Goal: Task Accomplishment & Management: Complete application form

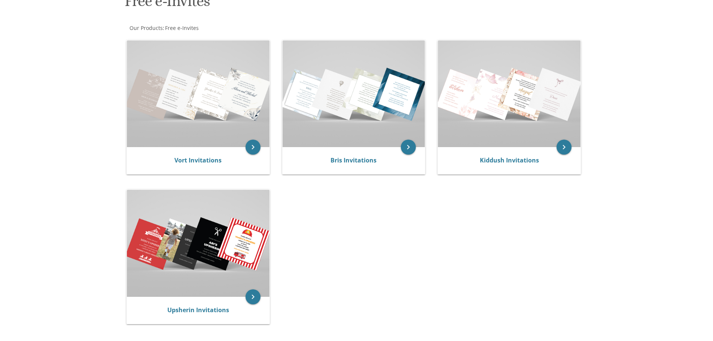
scroll to position [129, 0]
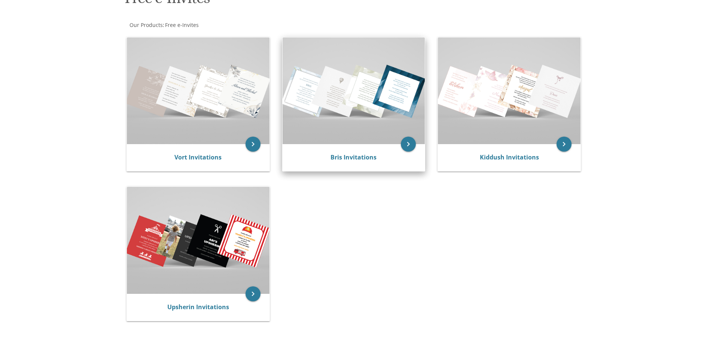
click at [353, 107] on img at bounding box center [353, 90] width 143 height 107
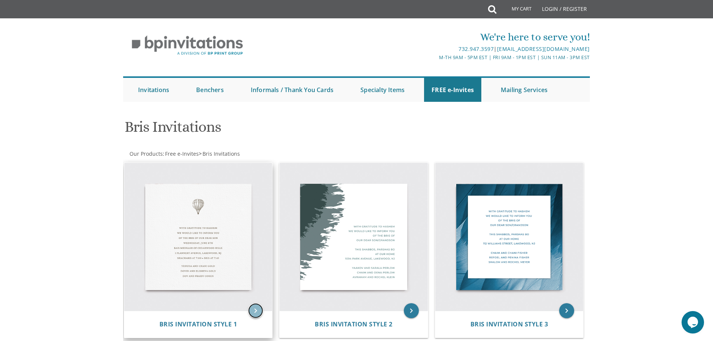
click at [256, 308] on icon "keyboard_arrow_right" at bounding box center [255, 310] width 15 height 15
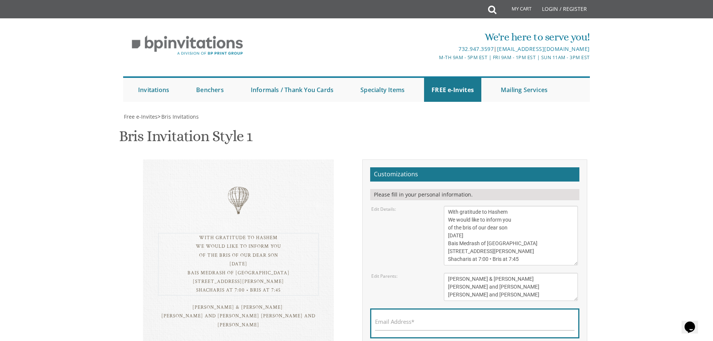
drag, startPoint x: 511, startPoint y: 215, endPoint x: 433, endPoint y: 208, distance: 78.9
click at [433, 208] on div "Edit Details: With gratitude to Hashem We would like to inform you of the bris …" at bounding box center [474, 235] width 218 height 59
click at [540, 211] on textarea "With gratitude to Hashem We would like to inform you of the bris of our dear so…" at bounding box center [511, 235] width 134 height 59
click at [508, 213] on textarea "With gratitude to Hashem We would like to inform you of the bris of our dear so…" at bounding box center [511, 235] width 134 height 59
click at [484, 211] on textarea "With gratitude to Hashem We would like to inform you of the bris of our dear so…" at bounding box center [511, 235] width 134 height 59
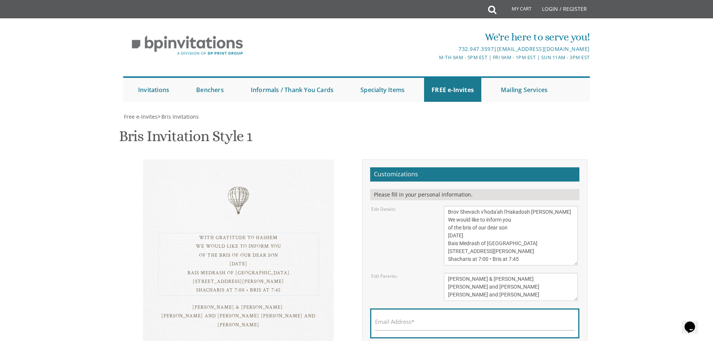
click at [461, 213] on textarea "With gratitude to Hashem We would like to inform you of the bris of our dear so…" at bounding box center [511, 235] width 134 height 59
drag, startPoint x: 511, startPoint y: 227, endPoint x: 448, endPoint y: 220, distance: 64.1
click at [448, 220] on textarea "With gratitude to Hashem We would like to inform you of the bris of our dear so…" at bounding box center [511, 235] width 134 height 59
click at [459, 239] on textarea "With gratitude to Hashem We would like to inform you of the bris of our dear so…" at bounding box center [511, 235] width 134 height 59
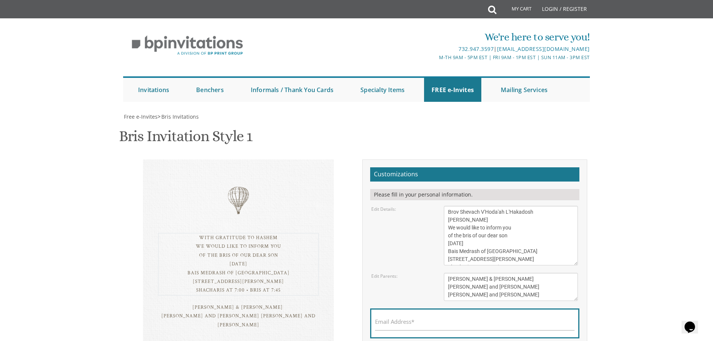
click at [459, 235] on textarea "With gratitude to Hashem We would like to inform you of the bris of our dear so…" at bounding box center [511, 235] width 134 height 59
click at [478, 237] on textarea "With gratitude to Hashem We would like to inform you of the bris of our dear so…" at bounding box center [511, 235] width 134 height 59
click at [474, 237] on textarea "With gratitude to Hashem We would like to inform you of the bris of our dear so…" at bounding box center [511, 235] width 134 height 59
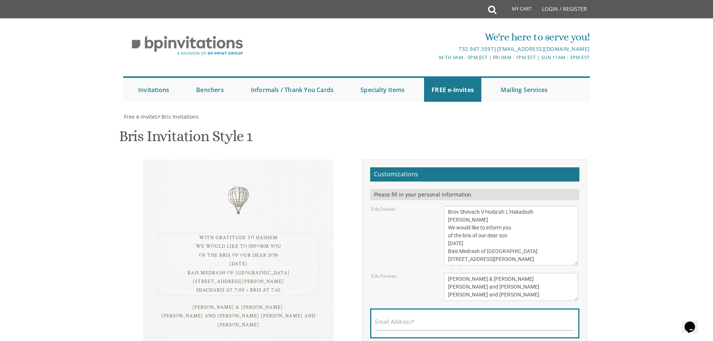
drag, startPoint x: 489, startPoint y: 236, endPoint x: 493, endPoint y: 237, distance: 4.5
click at [493, 237] on textarea "With gratitude to Hashem We would like to inform you of the bris of our dear so…" at bounding box center [511, 235] width 134 height 59
type textarea "Brov Shevach V'Hoda'ah L'Hakadosh Baruch Hu We would like to inform you of the …"
drag, startPoint x: 503, startPoint y: 279, endPoint x: 440, endPoint y: 277, distance: 63.3
click at [440, 277] on div "Tzvi & Miriam Friedman Michoel and Chana Friedman Yisroel and Rochel David" at bounding box center [510, 287] width 145 height 28
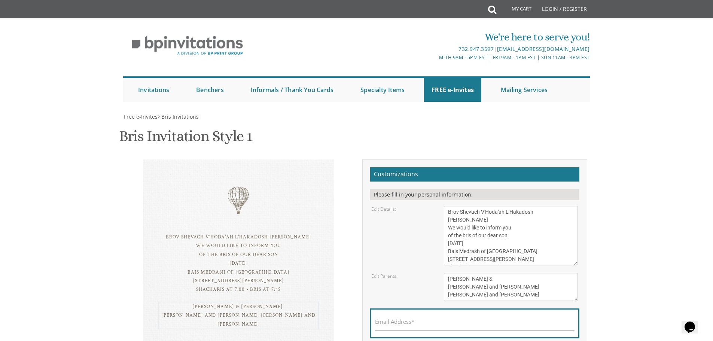
click at [462, 276] on textarea "Tzvi & Miriam Friedman Michoel and Chana Friedman Yisroel and Rochel David" at bounding box center [511, 287] width 134 height 28
click at [491, 286] on textarea "Tzvi & Miriam Friedman Michoel and Chana Friedman Yisroel and Rochel David" at bounding box center [511, 287] width 134 height 28
click at [486, 278] on textarea "Tzvi & Miriam Friedman Michoel and Chana Friedman Yisroel and Rochel David" at bounding box center [511, 287] width 134 height 28
click at [461, 282] on textarea "Tzvi & Miriam Friedman Michoel and Chana Friedman Yisroel and Rochel David" at bounding box center [511, 287] width 134 height 28
drag, startPoint x: 519, startPoint y: 288, endPoint x: 444, endPoint y: 287, distance: 74.8
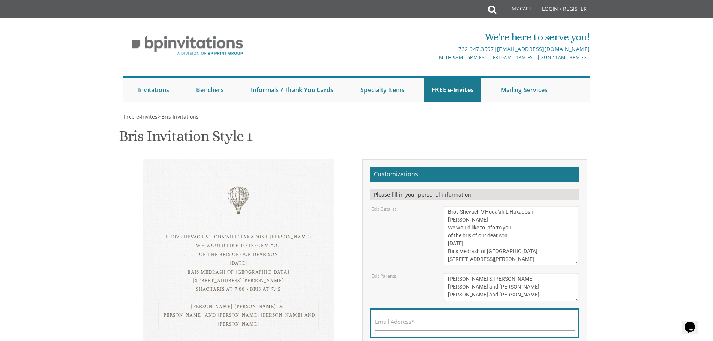
click at [444, 287] on textarea "Tzvi & Miriam Friedman Michoel and Chana Friedman Yisroel and Rochel David" at bounding box center [511, 287] width 134 height 28
drag, startPoint x: 507, startPoint y: 293, endPoint x: 426, endPoint y: 295, distance: 80.8
click at [426, 295] on div "Edit Parents: Tzvi & Miriam Friedman Michoel and Chana Friedman Yisroel and Roc…" at bounding box center [474, 287] width 218 height 28
type textarea "Yakov & Gitty Schechter Mendy & Chana Miriam Gould Mrs. Sori Schechter"
click at [482, 260] on textarea "With gratitude to Hashem We would like to inform you of the bris of our dear so…" at bounding box center [511, 235] width 134 height 59
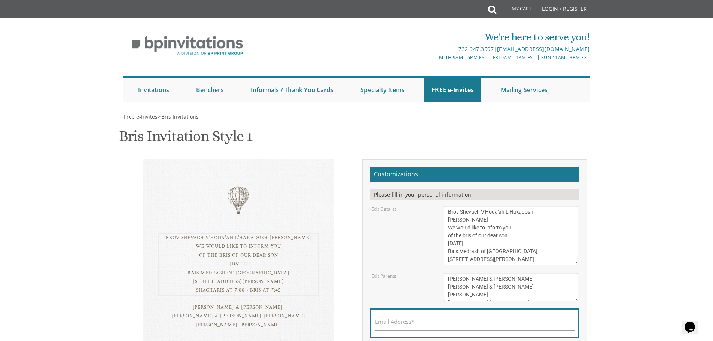
click at [482, 260] on textarea "With gratitude to Hashem We would like to inform you of the bris of our dear so…" at bounding box center [511, 235] width 134 height 59
click at [511, 259] on textarea "With gratitude to Hashem We would like to inform you of the bris of our dear so…" at bounding box center [511, 235] width 134 height 59
drag, startPoint x: 527, startPoint y: 242, endPoint x: 446, endPoint y: 242, distance: 81.2
click at [446, 242] on textarea "With gratitude to Hashem We would like to inform you of the bris of our dear so…" at bounding box center [511, 235] width 134 height 59
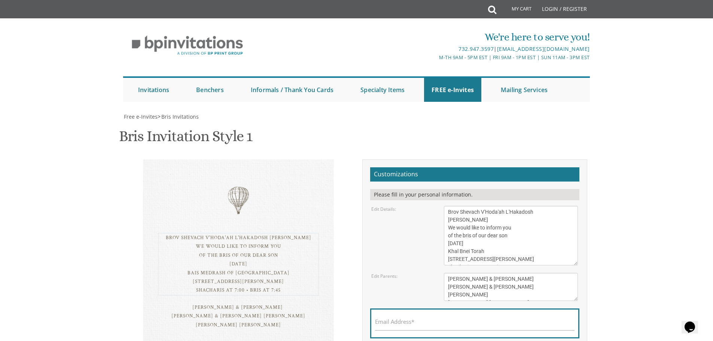
drag, startPoint x: 489, startPoint y: 253, endPoint x: 442, endPoint y: 253, distance: 47.1
click at [442, 253] on div "With gratitude to Hashem We would like to inform you of the bris of our dear so…" at bounding box center [510, 235] width 145 height 59
type textarea "Brov Shevach V'Hoda'ah L'Hakadosh Baruch Hu We would like to inform you of the …"
click at [446, 321] on input "Email Address*" at bounding box center [474, 325] width 199 height 9
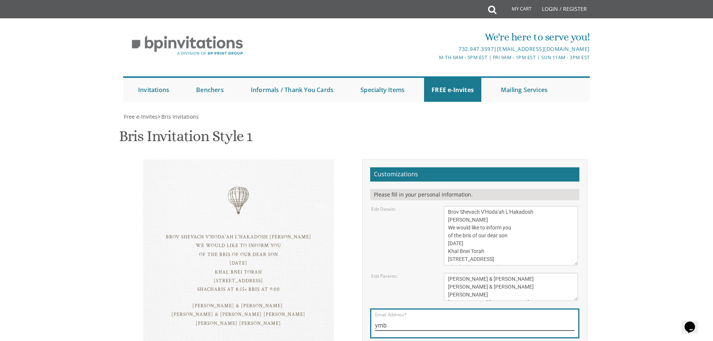
click at [377, 321] on input "yrnb" at bounding box center [474, 325] width 199 height 9
click at [385, 321] on input "yrnb" at bounding box center [474, 325] width 199 height 9
type input "yrberkowitz@gmail.com"
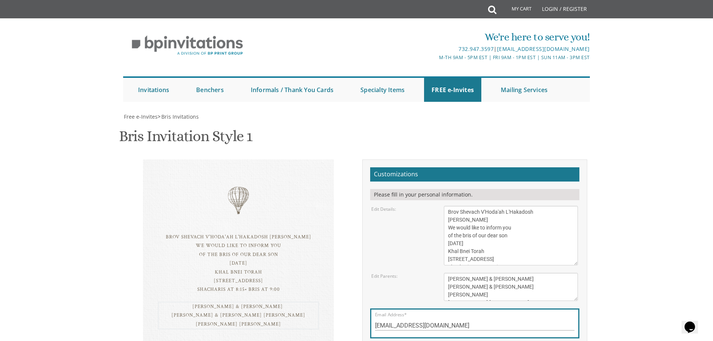
drag, startPoint x: 496, startPoint y: 211, endPoint x: 448, endPoint y: 201, distance: 49.0
click at [448, 273] on textarea "Tzvi & Miriam Friedman Michoel and Chana Friedman Yisroel and Rochel David" at bounding box center [511, 287] width 134 height 28
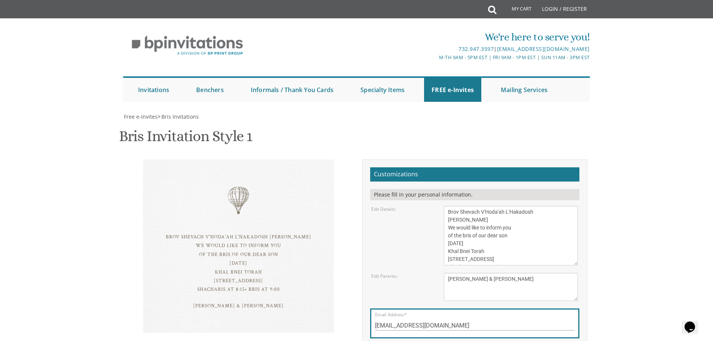
click at [523, 273] on textarea "Tzvi & Miriam Friedman Michoel and Chana Friedman Yisroel and Rochel David" at bounding box center [511, 287] width 134 height 28
type textarea "Yakov & Gitty Schechter Mendy & Chana Miriam Gould Mrs. Sori Schechter"
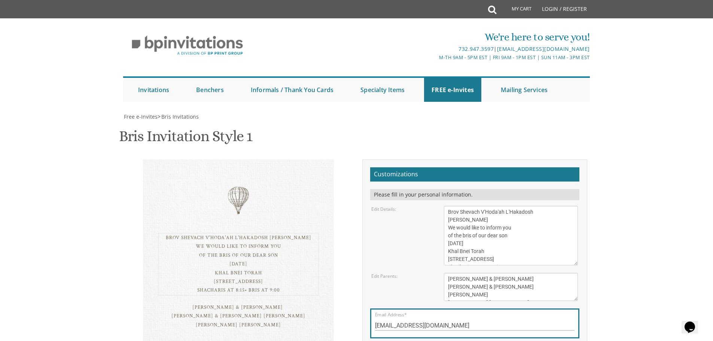
drag, startPoint x: 509, startPoint y: 149, endPoint x: 444, endPoint y: 135, distance: 66.2
click at [444, 206] on textarea "With gratitude to Hashem We would like to inform you of the bris of our dear so…" at bounding box center [511, 235] width 134 height 59
type textarea "Brov Shevach V'Hoda'ah L'Hakadosh Baruch Hu We will BE"H be making a bris Tues …"
